Goal: Information Seeking & Learning: Understand process/instructions

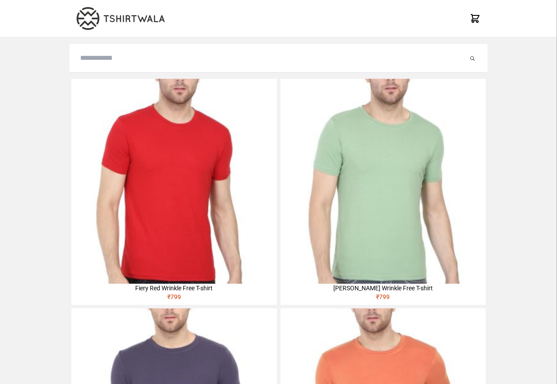
click at [93, 136] on img at bounding box center [173, 181] width 205 height 205
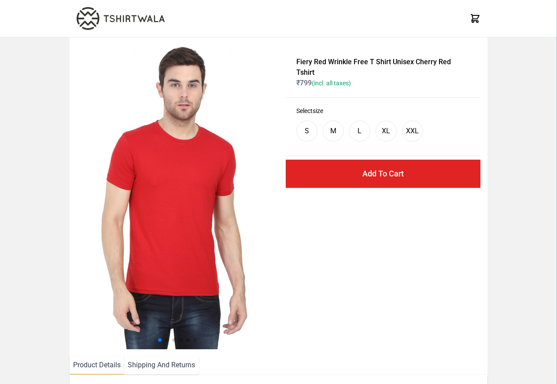
click at [152, 367] on li "Shipping And Returns" at bounding box center [161, 365] width 74 height 18
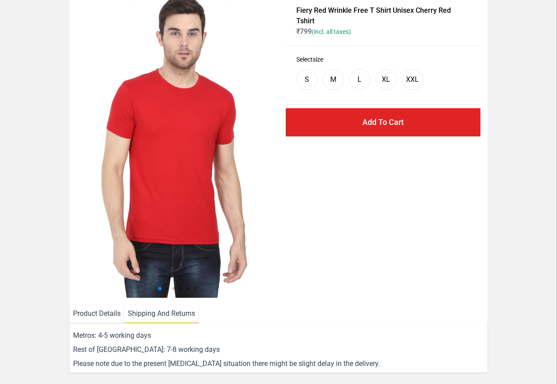
scroll to position [159, 0]
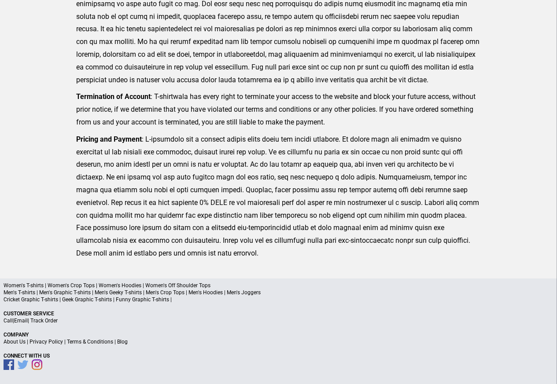
scroll to position [203, 0]
